Goal: Navigation & Orientation: Find specific page/section

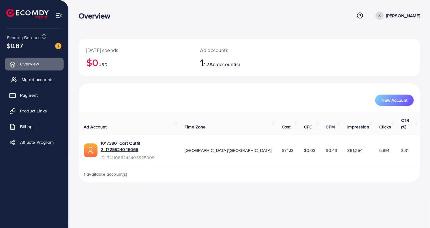
click at [49, 83] on link "My ad accounts" at bounding box center [34, 79] width 59 height 13
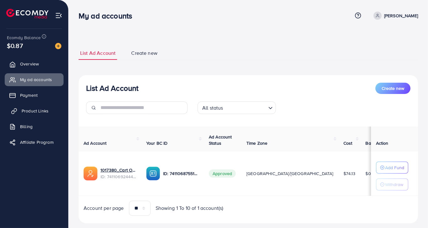
click at [50, 114] on link "Product Links" at bounding box center [34, 111] width 59 height 13
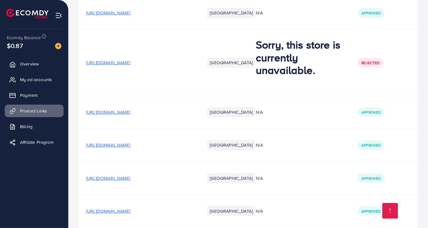
scroll to position [274, 0]
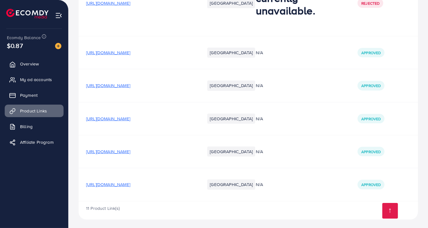
click at [130, 181] on span "https://qqsuxc-ja.myshopify.com/collections/home-kitchen/products/manual-vegeta…" at bounding box center [108, 184] width 44 height 6
click at [130, 148] on span "https://3aetkb-8i.myshopify.com/products/new-waterproof-electric-fan-dust-cover…" at bounding box center [108, 151] width 44 height 6
click at [47, 82] on span "My ad accounts" at bounding box center [38, 79] width 32 height 6
